Goal: Task Accomplishment & Management: Complete application form

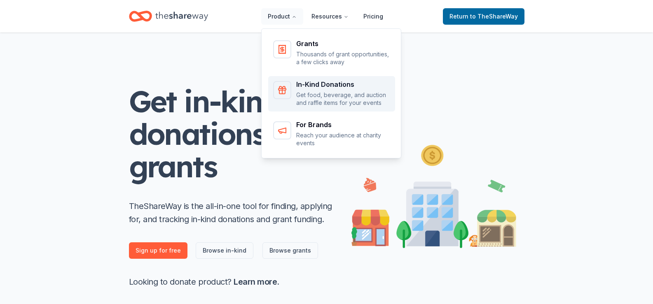
click at [314, 81] on div "In-Kind Donations" at bounding box center [343, 84] width 94 height 7
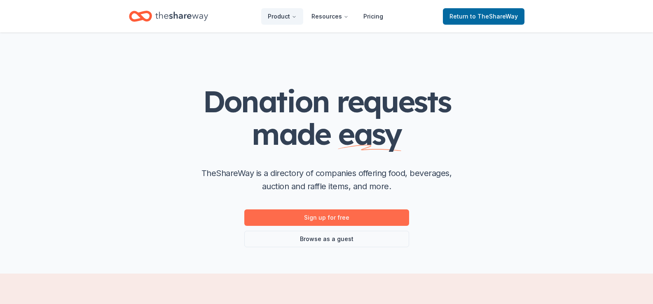
click at [331, 215] on link "Sign up for free" at bounding box center [326, 218] width 165 height 16
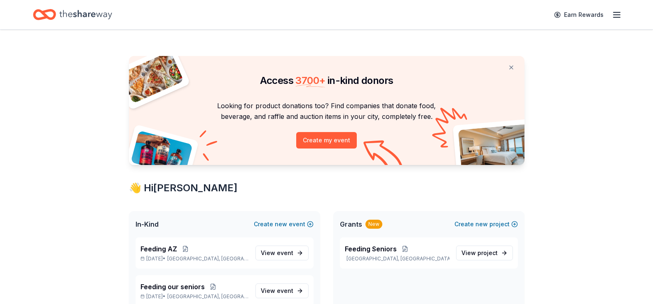
click at [620, 15] on icon "button" at bounding box center [617, 15] width 10 height 10
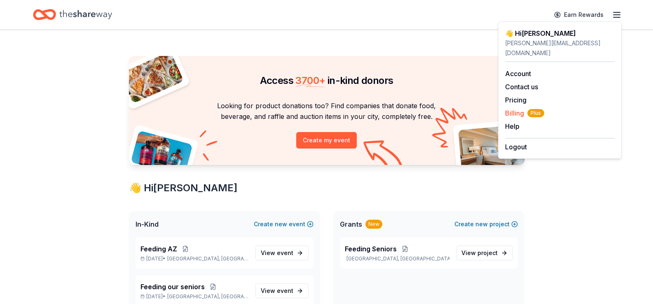
click at [517, 108] on span "Billing Plus" at bounding box center [524, 113] width 39 height 10
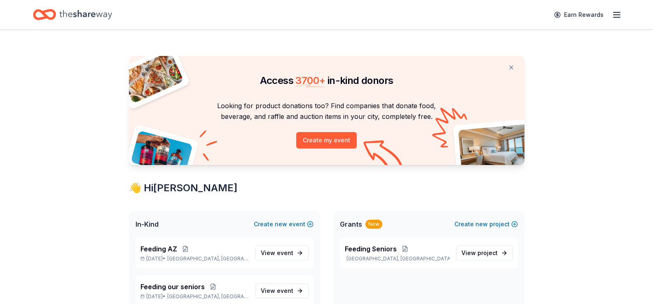
click at [615, 14] on icon "button" at bounding box center [617, 15] width 10 height 10
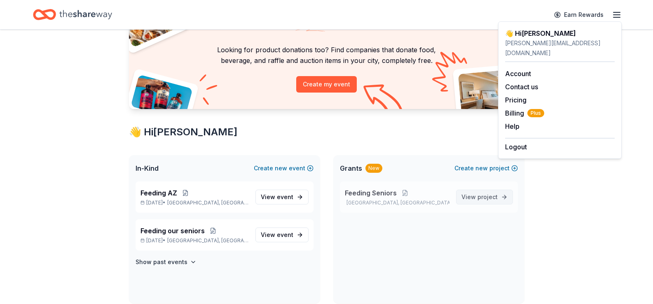
scroll to position [41, 0]
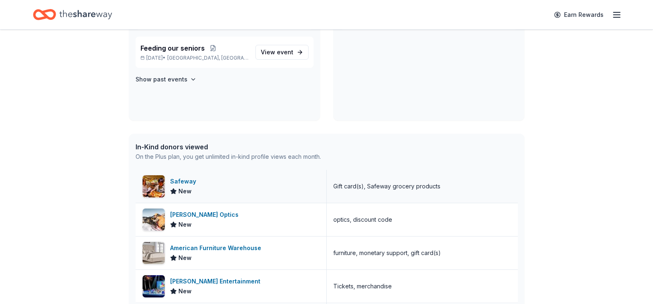
scroll to position [330, 0]
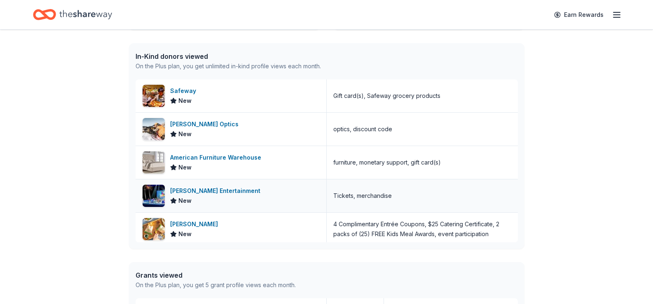
click at [181, 190] on div "[PERSON_NAME] Entertainment" at bounding box center [217, 191] width 94 height 10
click at [64, 11] on icon "Home" at bounding box center [85, 14] width 53 height 17
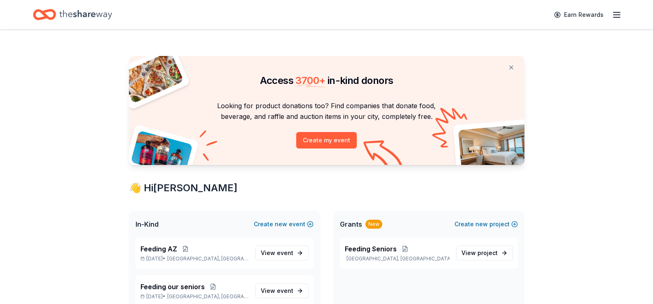
click at [625, 15] on div "Earn Rewards" at bounding box center [326, 14] width 653 height 29
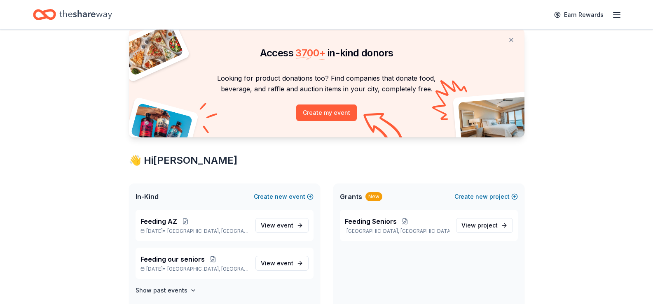
scroll to position [41, 0]
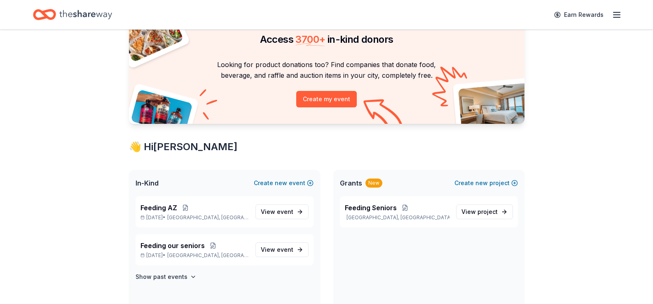
click at [147, 185] on span "In-Kind" at bounding box center [147, 183] width 23 height 10
click at [150, 202] on div "Feeding AZ Dec 01, 2025 • Mesa, AZ View event" at bounding box center [225, 211] width 178 height 31
click at [154, 205] on span "Feeding AZ" at bounding box center [158, 208] width 37 height 10
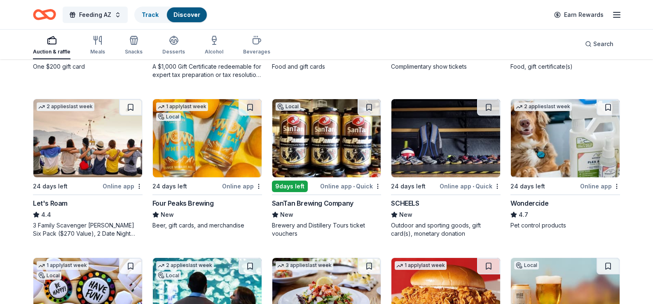
scroll to position [412, 0]
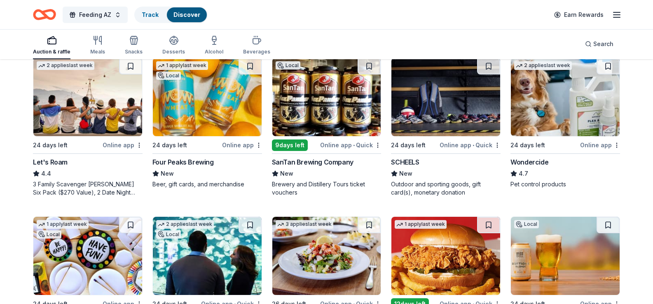
click at [73, 197] on div "3 Family Scavenger Hunt Six Pack ($270 Value), 2 Date Night Scavenger Hunt Two …" at bounding box center [88, 188] width 110 height 16
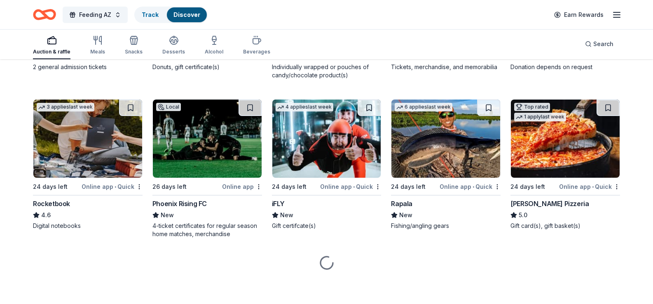
scroll to position [3273, 0]
click at [320, 79] on div "Individually wrapped or pouches of candy/chocolate product(s)" at bounding box center [327, 71] width 110 height 16
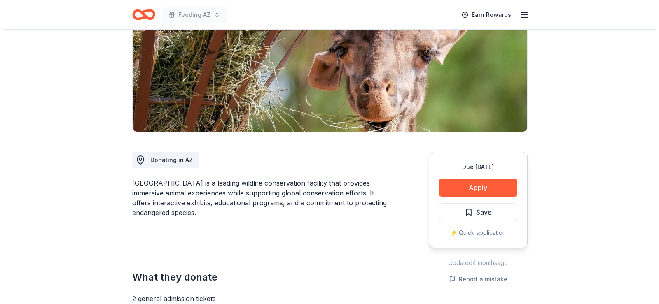
scroll to position [165, 0]
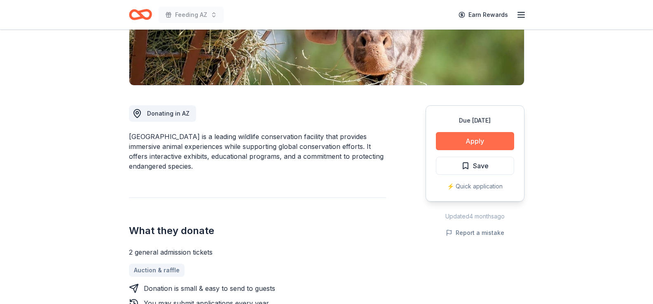
click at [462, 136] on button "Apply" at bounding box center [475, 141] width 78 height 18
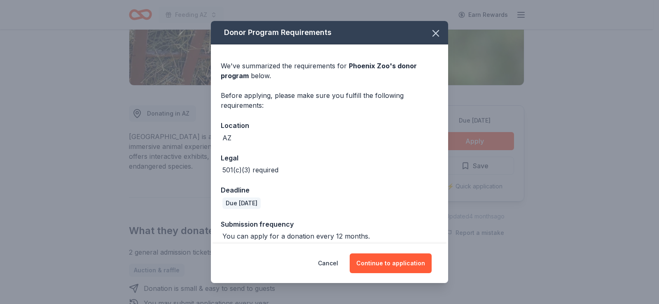
click at [382, 251] on div "Cancel Continue to application" at bounding box center [329, 264] width 237 height 40
click at [388, 259] on button "Continue to application" at bounding box center [391, 264] width 82 height 20
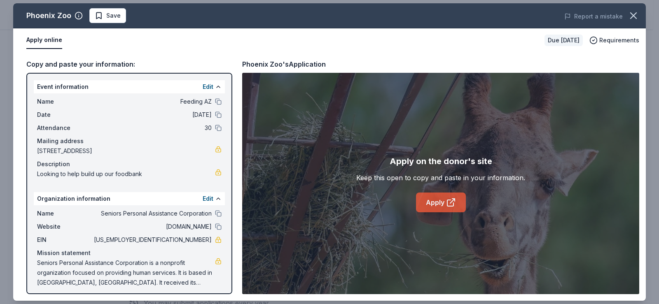
click at [433, 198] on link "Apply" at bounding box center [441, 203] width 50 height 20
click at [440, 207] on link "Apply" at bounding box center [441, 203] width 50 height 20
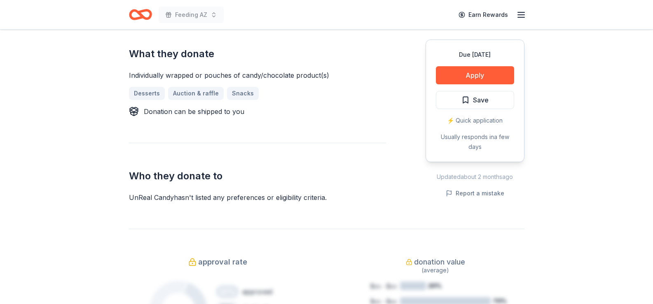
scroll to position [330, 0]
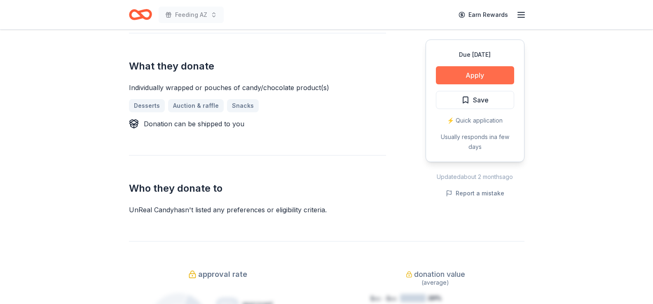
click at [472, 74] on button "Apply" at bounding box center [475, 75] width 78 height 18
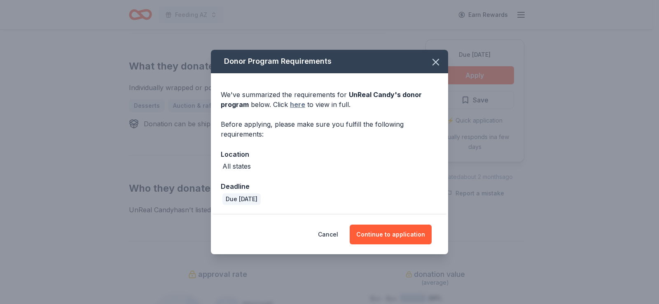
click at [300, 103] on link "here" at bounding box center [297, 105] width 15 height 10
click at [433, 62] on icon "button" at bounding box center [436, 62] width 12 height 12
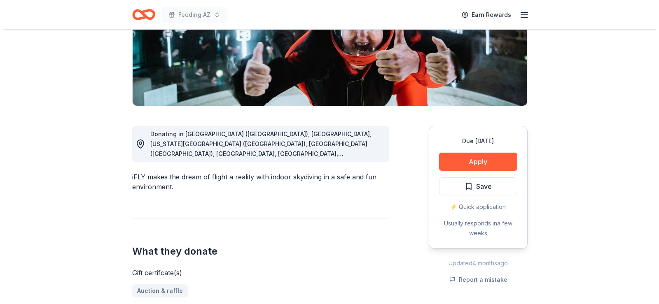
scroll to position [165, 0]
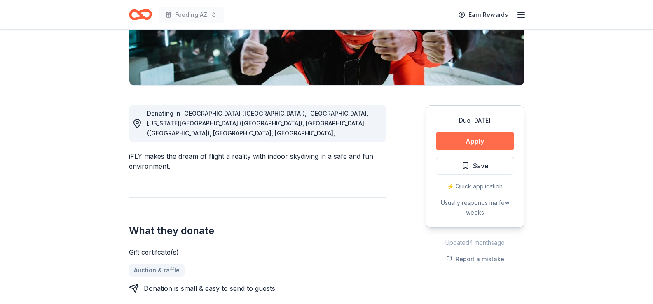
click at [476, 144] on button "Apply" at bounding box center [475, 141] width 78 height 18
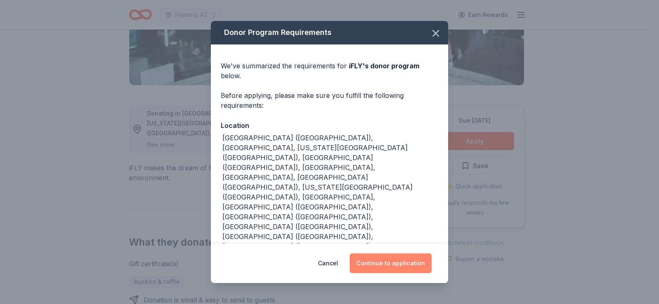
click at [393, 254] on button "Continue to application" at bounding box center [391, 264] width 82 height 20
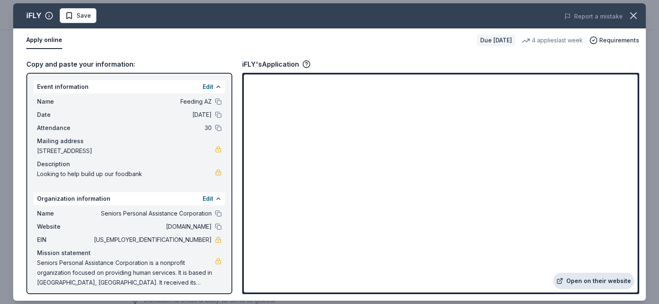
click at [582, 280] on link "Open on their website" at bounding box center [593, 281] width 81 height 16
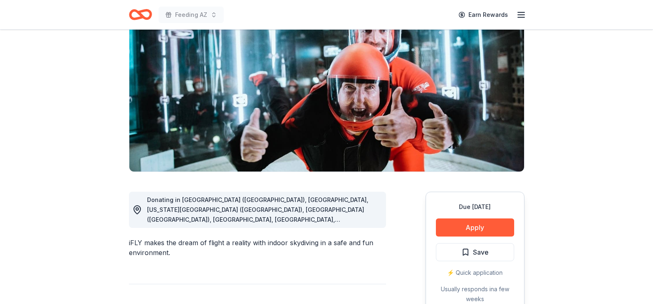
scroll to position [165, 0]
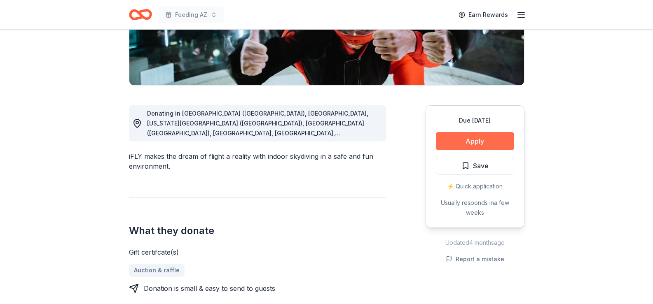
click at [486, 142] on button "Apply" at bounding box center [475, 141] width 78 height 18
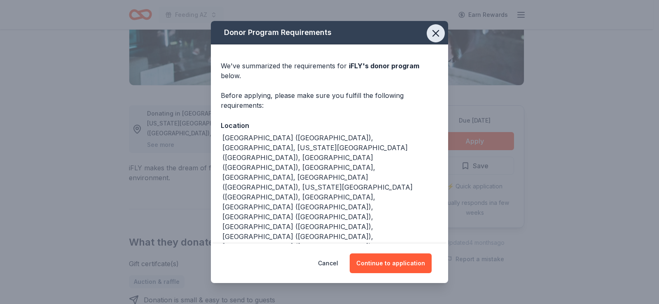
click at [434, 39] on icon "button" at bounding box center [436, 34] width 12 height 12
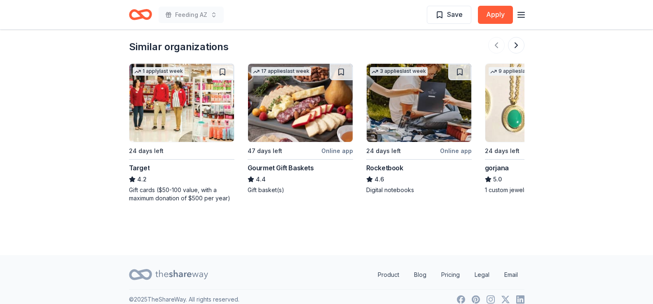
scroll to position [906, 0]
